Goal: Task Accomplishment & Management: Complete application form

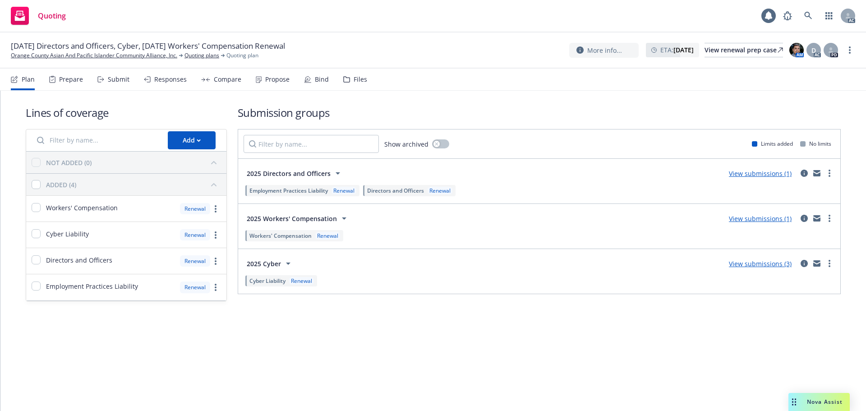
click at [117, 83] on div "Submit" at bounding box center [119, 79] width 22 height 7
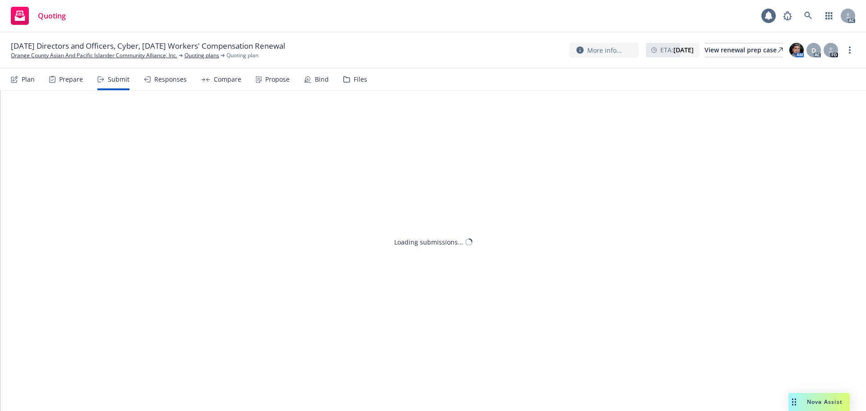
click at [166, 79] on div "Responses" at bounding box center [170, 79] width 32 height 7
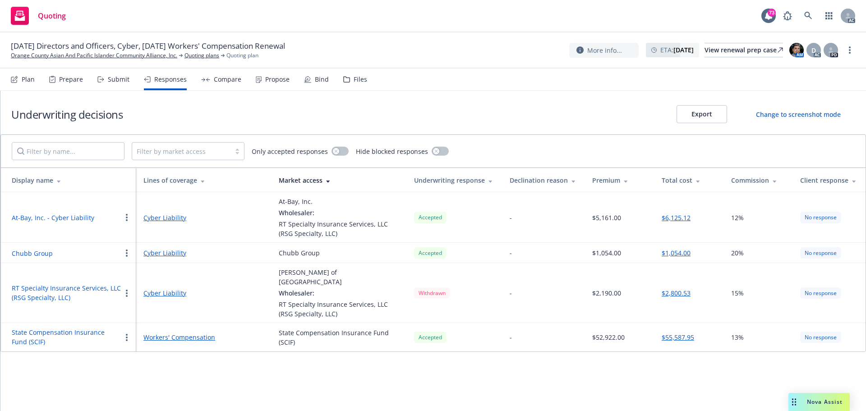
click at [72, 220] on button "At-Bay, Inc. - Cyber Liability" at bounding box center [53, 217] width 83 height 9
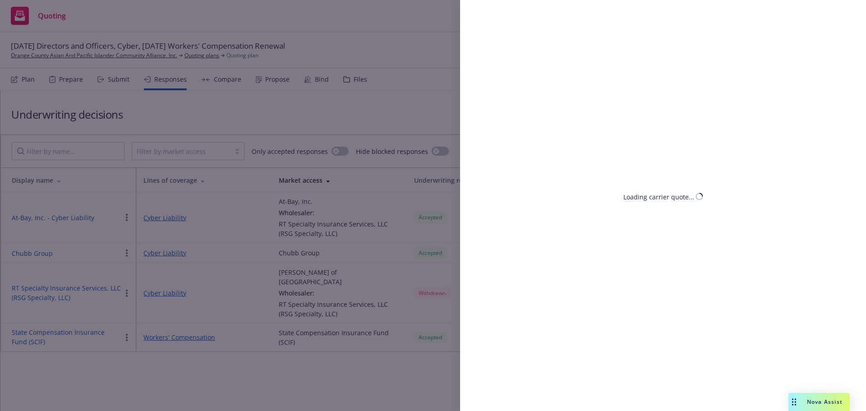
select select "CA"
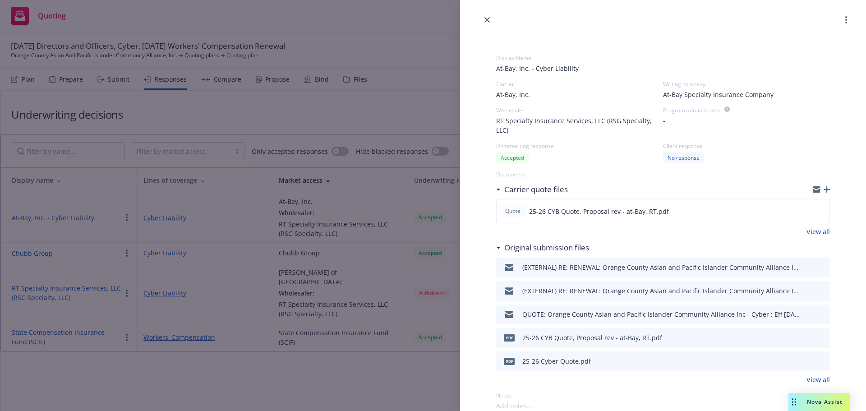
click at [280, 369] on div "Display Name At-Bay, Inc. - Cyber Liability Carrier At-Bay, Inc. Writing compan…" at bounding box center [433, 205] width 866 height 411
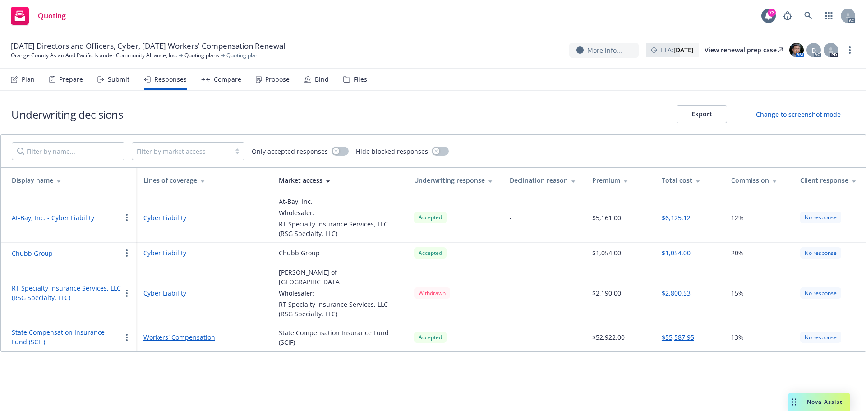
click at [71, 283] on button "RT Specialty Insurance Services, LLC (RSG Specialty, LLC)" at bounding box center [67, 292] width 110 height 19
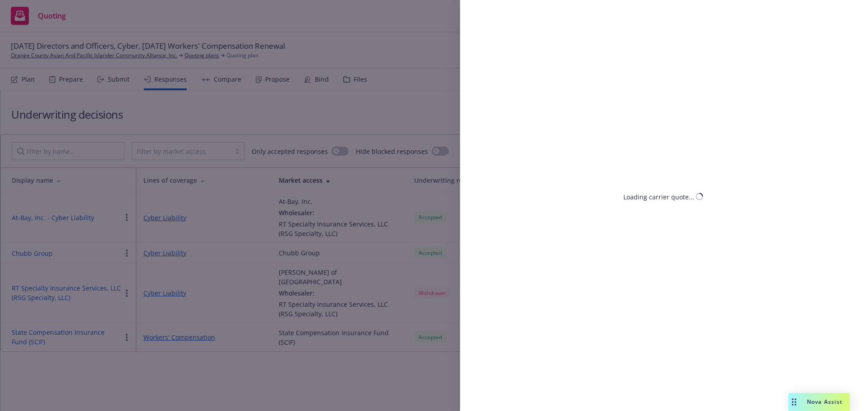
select select "CA"
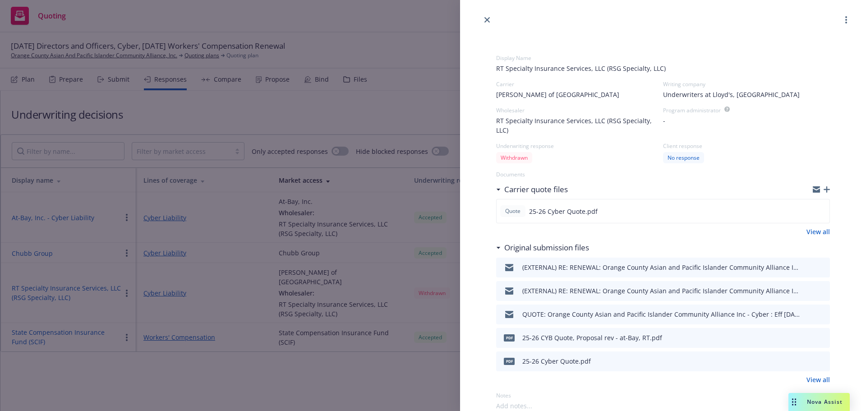
click at [152, 372] on div "Display Name RT Specialty Insurance Services, LLC (RSG Specialty, LLC) Carrier …" at bounding box center [433, 205] width 866 height 411
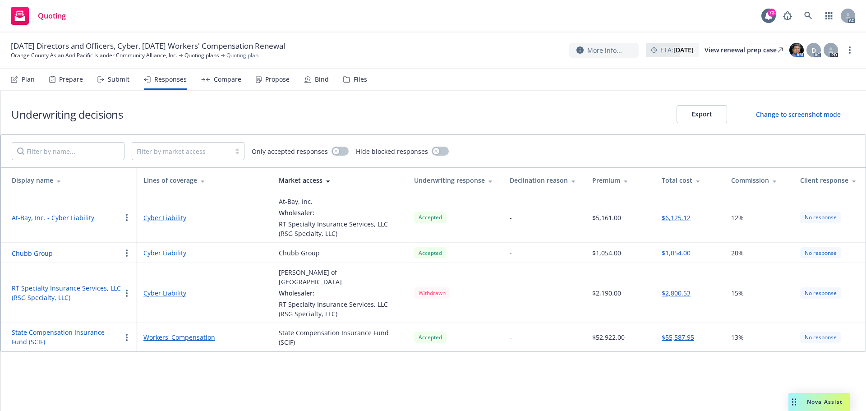
click at [117, 83] on div "Submit" at bounding box center [119, 79] width 22 height 7
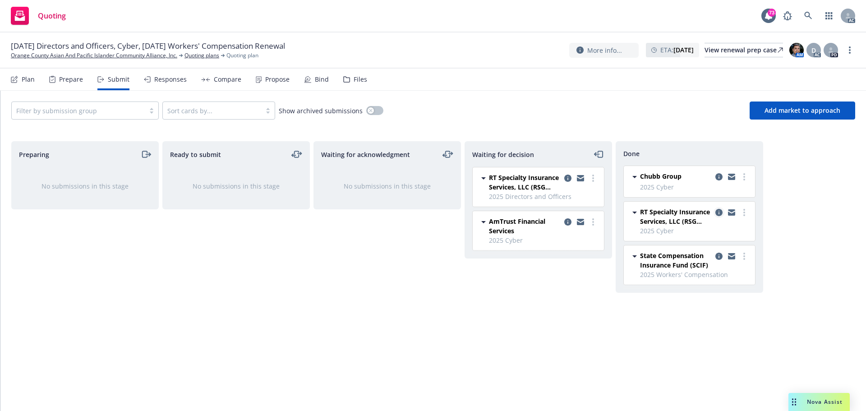
click at [719, 210] on icon "copy logging email" at bounding box center [719, 212] width 7 height 7
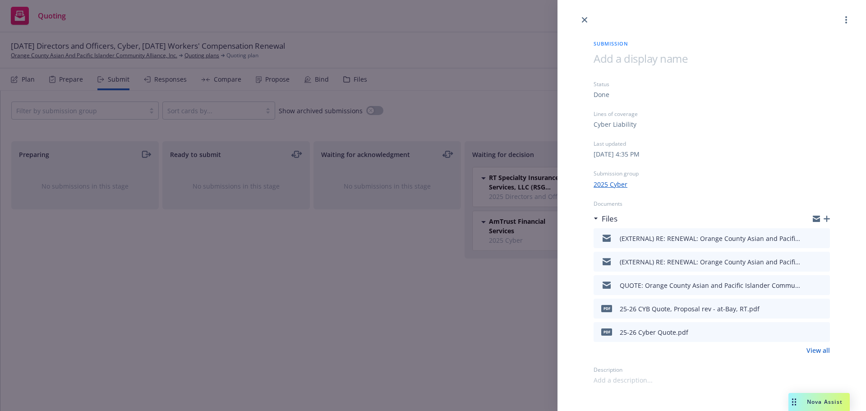
click at [356, 272] on div "Submission Status Done Lines of coverage Cyber Liability Last updated [DATE] 4:…" at bounding box center [433, 205] width 866 height 411
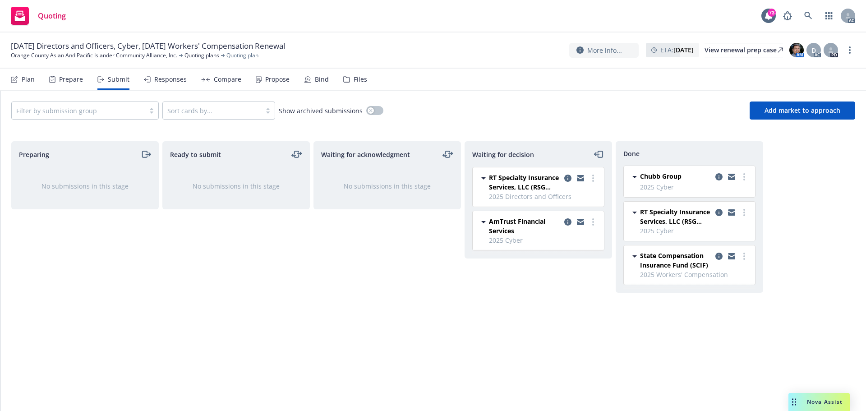
click at [156, 76] on div "Responses" at bounding box center [170, 79] width 32 height 7
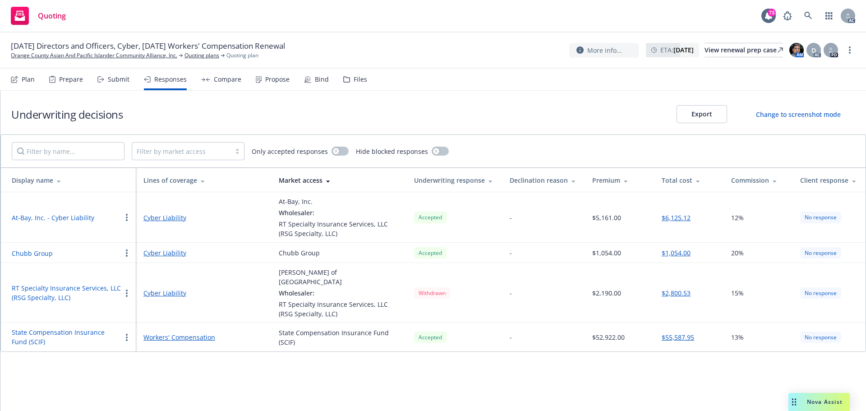
click at [56, 286] on button "RT Specialty Insurance Services, LLC (RSG Specialty, LLC)" at bounding box center [67, 292] width 110 height 19
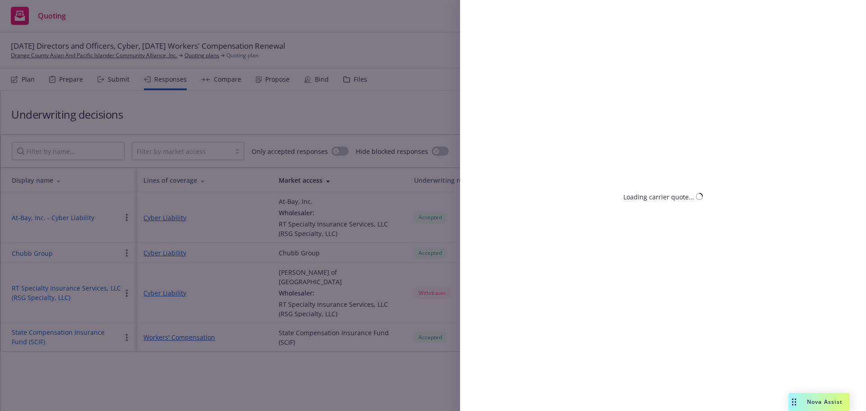
select select "CA"
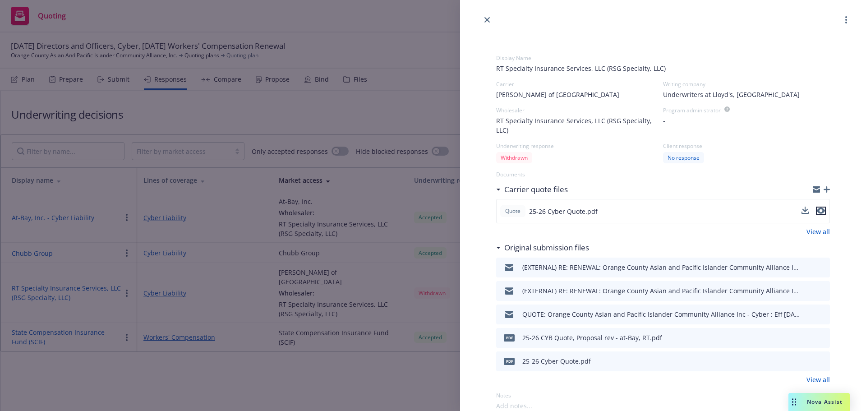
click at [817, 210] on icon "preview file" at bounding box center [821, 211] width 8 height 6
click at [80, 394] on div "Display Name RT Specialty Insurance Services, LLC (RSG Specialty, LLC) Carrier …" at bounding box center [433, 205] width 866 height 411
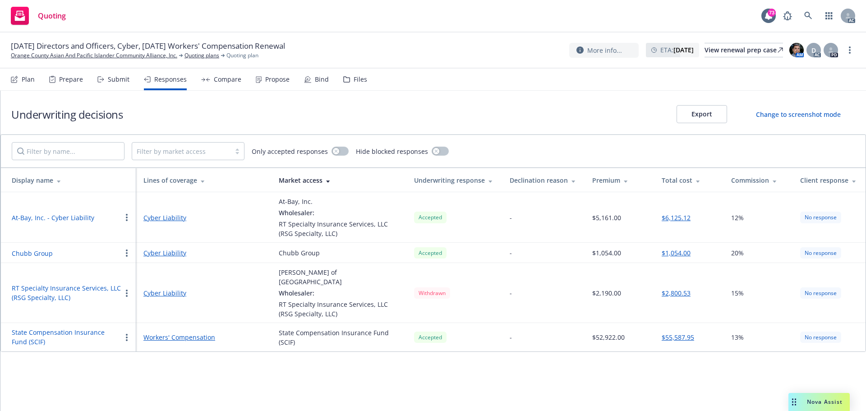
click at [56, 217] on button "At-Bay, Inc. - Cyber Liability" at bounding box center [53, 217] width 83 height 9
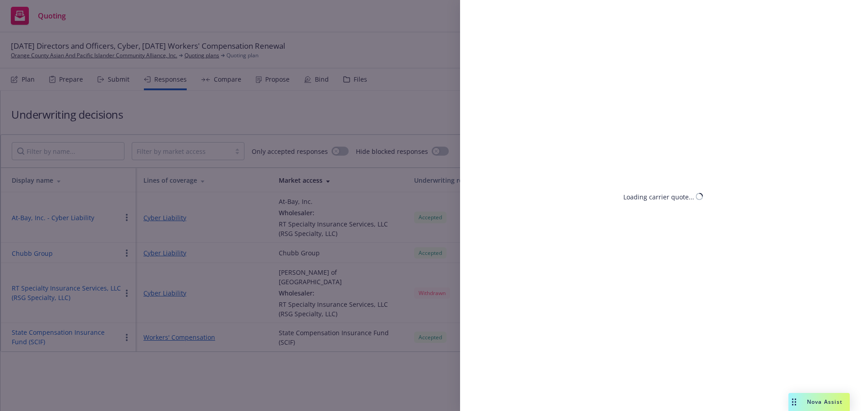
select select "CA"
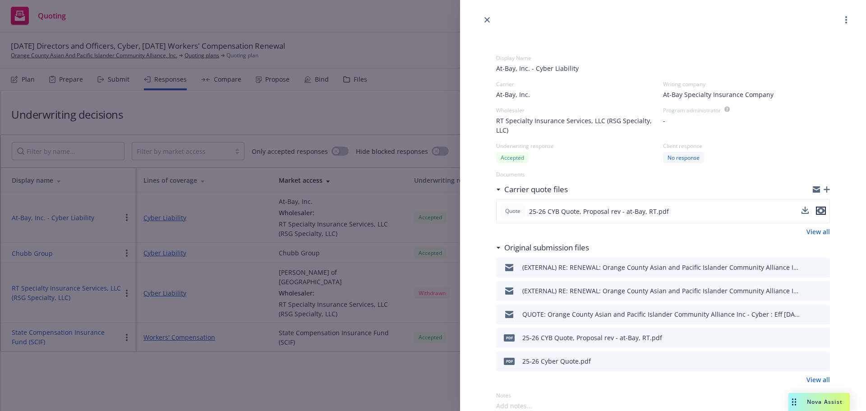
click at [817, 210] on icon "preview file" at bounding box center [821, 211] width 8 height 6
click at [487, 22] on icon "close" at bounding box center [487, 19] width 5 height 5
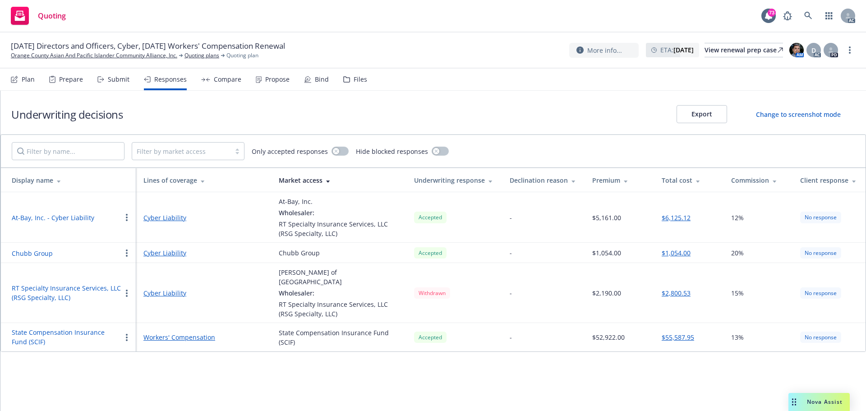
click at [292, 374] on div "Underwriting decisions Export Change to screenshot mode Filter by market access…" at bounding box center [433, 251] width 866 height 320
click at [69, 221] on button "At-Bay, Inc. - Cyber Liability" at bounding box center [53, 217] width 83 height 9
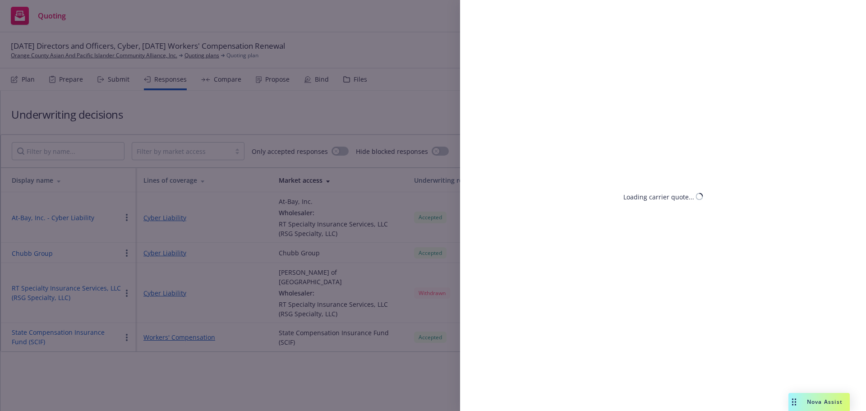
select select "CA"
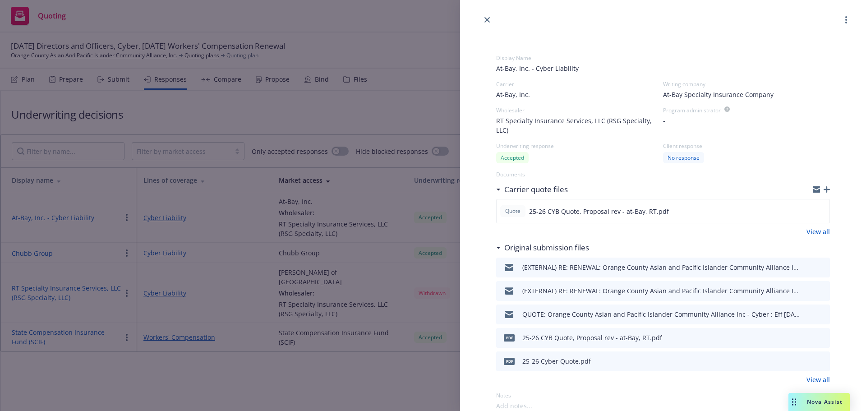
scroll to position [45, 0]
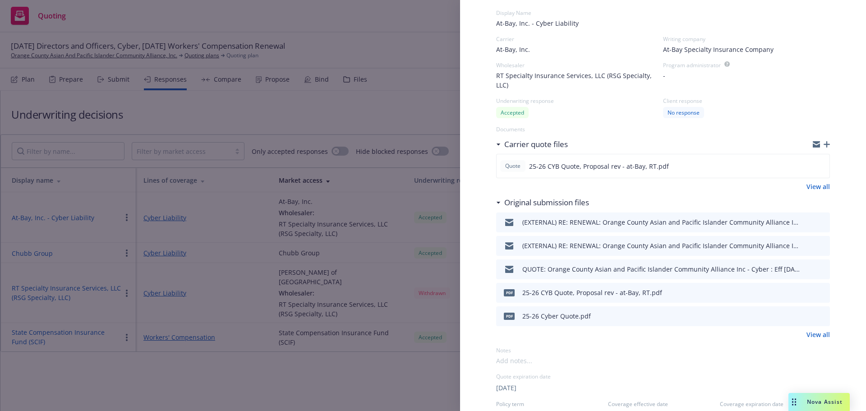
click at [241, 384] on div "Display Name At-Bay, Inc. - Cyber Liability Carrier At-Bay, Inc. Writing compan…" at bounding box center [433, 205] width 866 height 411
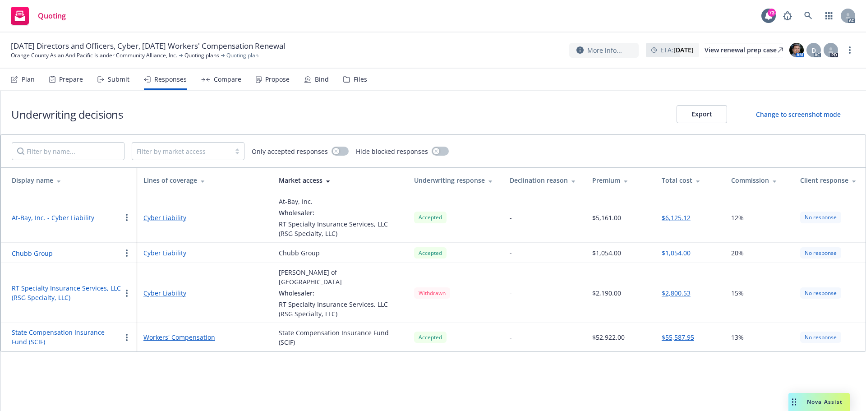
click at [270, 81] on div "Propose" at bounding box center [277, 79] width 24 height 7
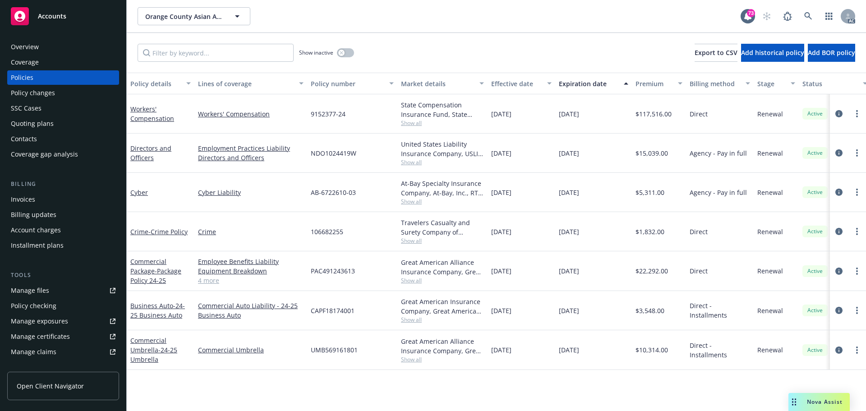
click at [409, 202] on span "Show all" at bounding box center [442, 202] width 83 height 8
click at [349, 387] on div "Policy details Lines of coverage Policy number Market details Effective date Ex…" at bounding box center [496, 242] width 739 height 338
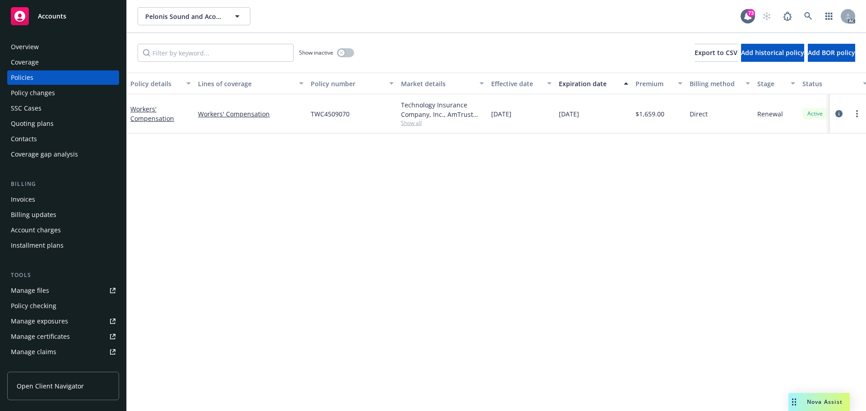
click at [51, 49] on div "Overview" at bounding box center [63, 47] width 105 height 14
